Goal: Task Accomplishment & Management: Manage account settings

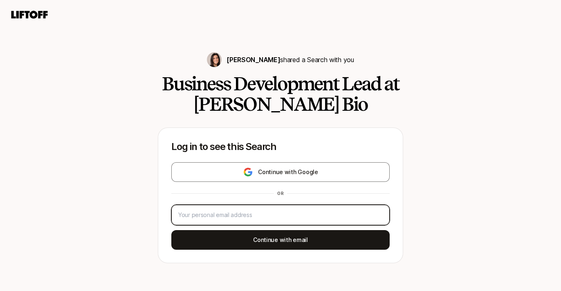
click at [273, 213] on input "email" at bounding box center [280, 215] width 204 height 10
type input "mayapunjwani98@gmail.com"
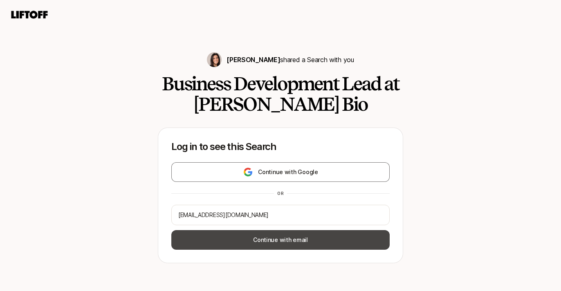
click at [269, 242] on button "Continue with email" at bounding box center [280, 240] width 218 height 20
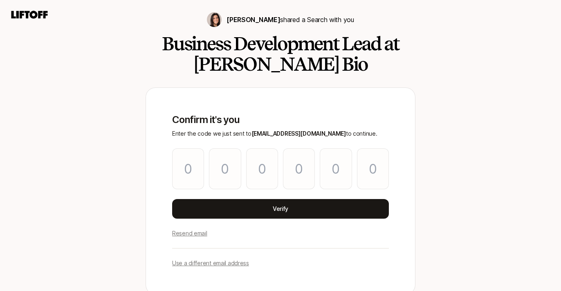
scroll to position [15, 0]
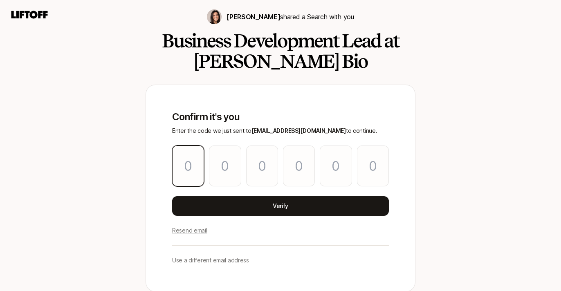
click at [189, 168] on input "Please enter OTP character 1" at bounding box center [188, 165] width 32 height 41
paste input "0"
type input "0"
type input "1"
type input "7"
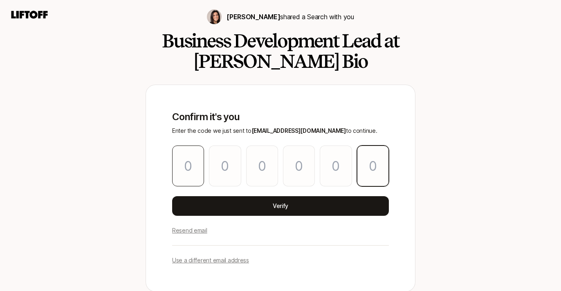
type input "3"
type input "4"
type input "0"
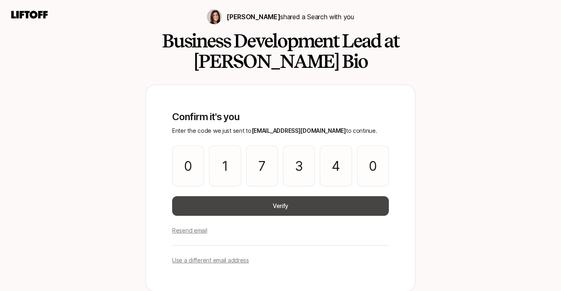
click at [229, 210] on button "Verify" at bounding box center [280, 206] width 217 height 20
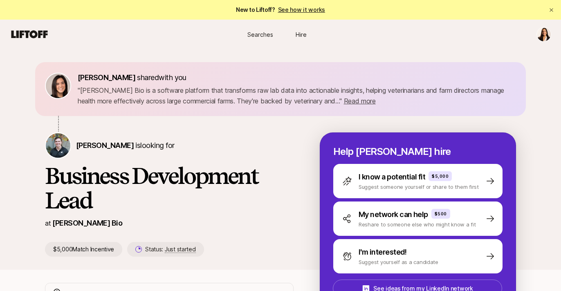
click at [550, 37] on html "New to Liftoff? See how it works Searches Hire Searches Hire Eleanor Morgan sha…" at bounding box center [280, 145] width 561 height 291
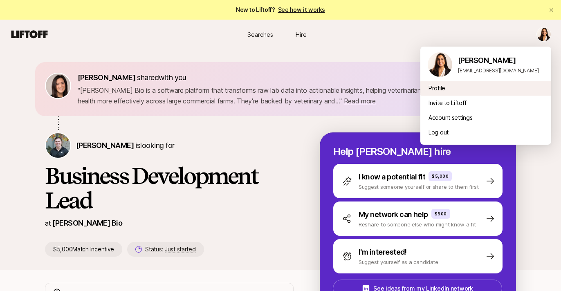
click at [472, 90] on div "Profile" at bounding box center [485, 88] width 131 height 15
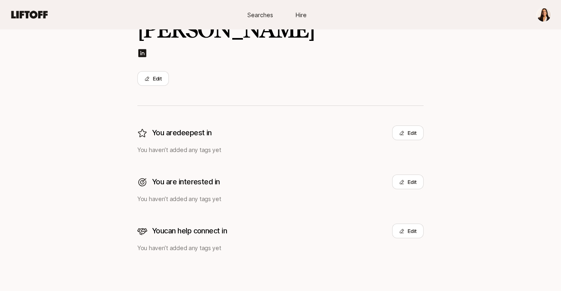
scroll to position [118, 0]
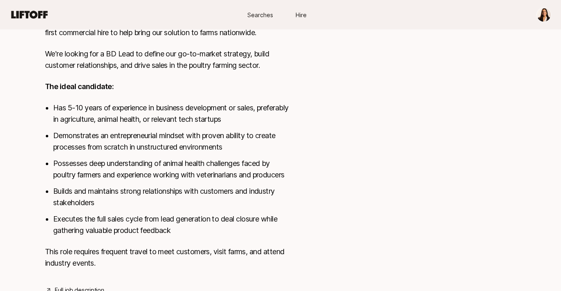
scroll to position [345, 0]
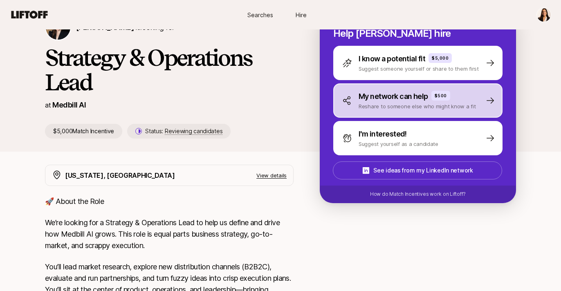
scroll to position [105, 0]
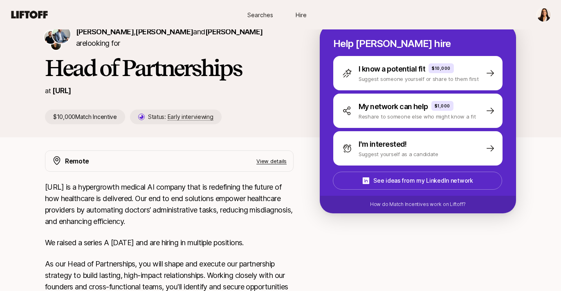
scroll to position [79, 0]
